Goal: Information Seeking & Learning: Compare options

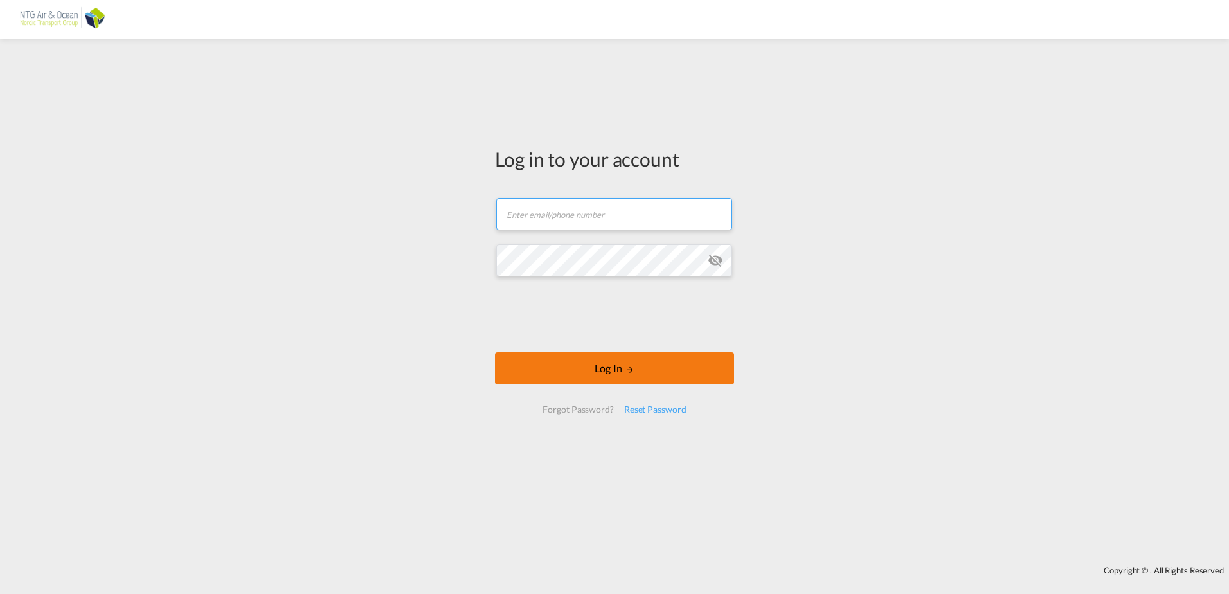
type input "[EMAIL_ADDRESS][DOMAIN_NAME]"
click at [574, 369] on button "Log In" at bounding box center [614, 368] width 239 height 32
